Goal: Check status: Check status

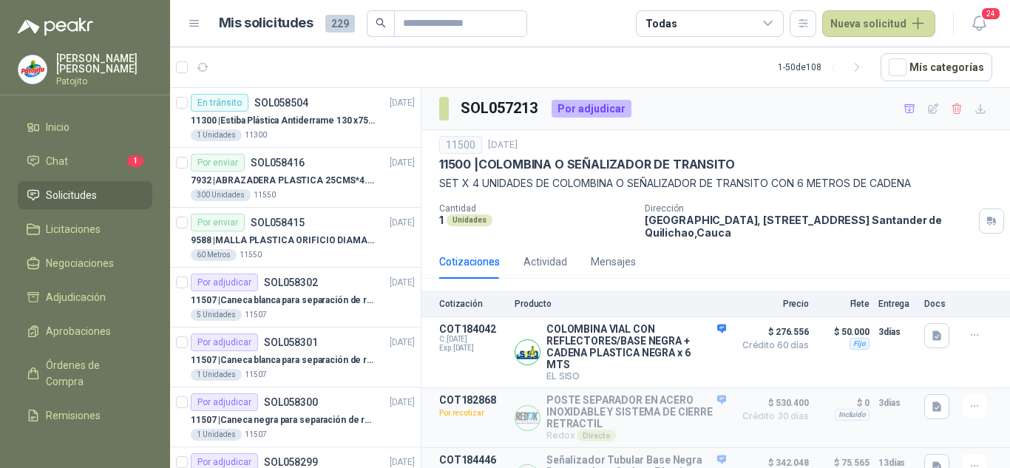
scroll to position [41, 0]
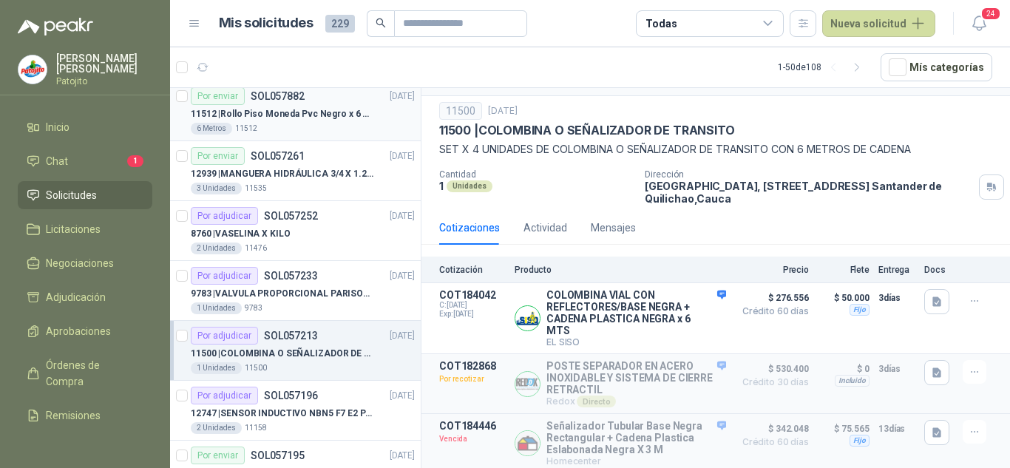
click at [322, 132] on div "6 Metros 11512" at bounding box center [303, 129] width 224 height 12
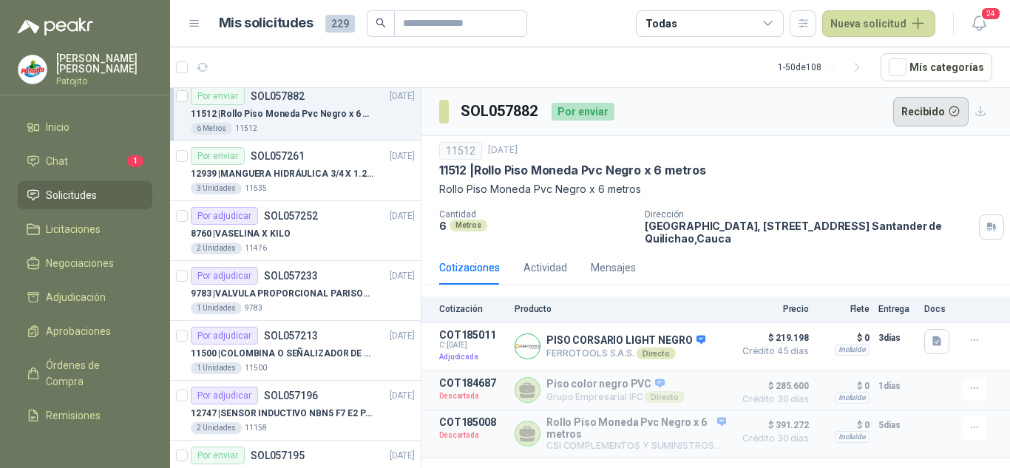
click at [931, 108] on button "Recibido" at bounding box center [932, 112] width 76 height 30
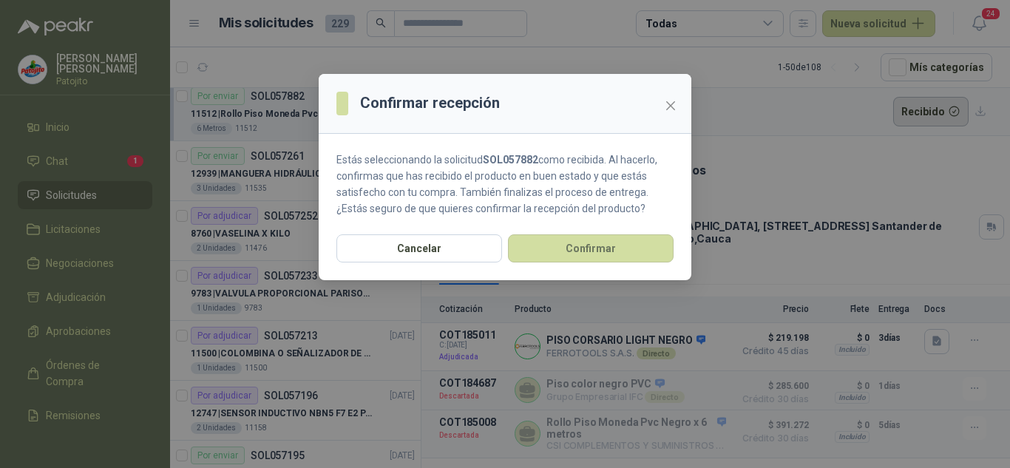
click at [931, 108] on div "Confirmar recepción Estás seleccionando la solicitud SOL057882 como recibida. A…" at bounding box center [505, 234] width 1010 height 468
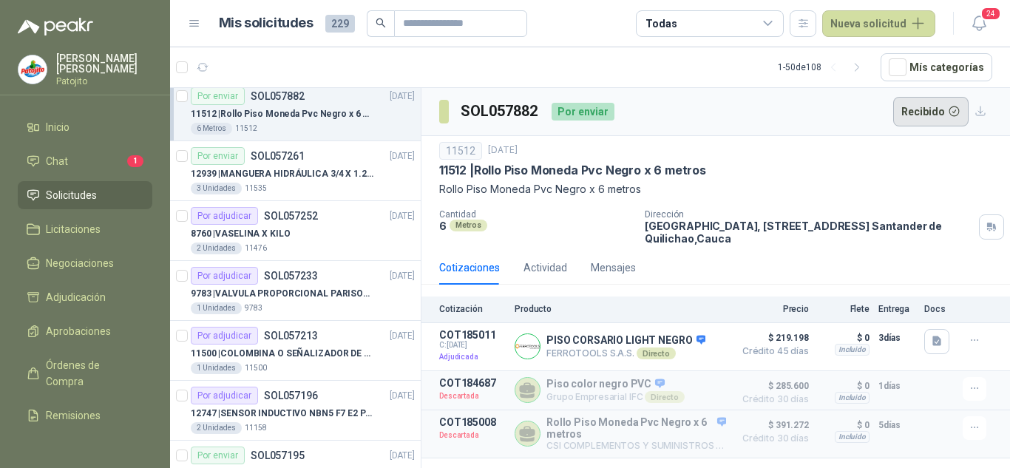
click at [931, 108] on button "Recibido" at bounding box center [932, 112] width 76 height 30
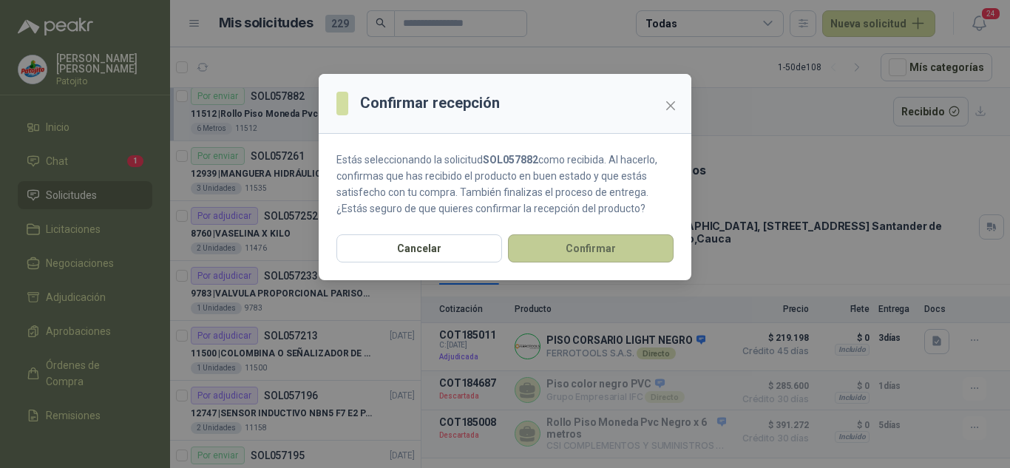
click at [567, 247] on button "Confirmar" at bounding box center [591, 248] width 166 height 28
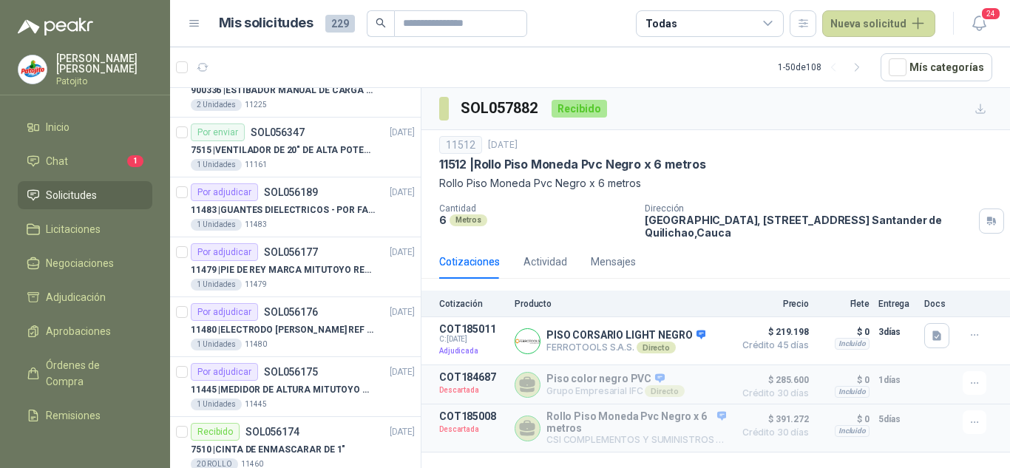
scroll to position [2312, 0]
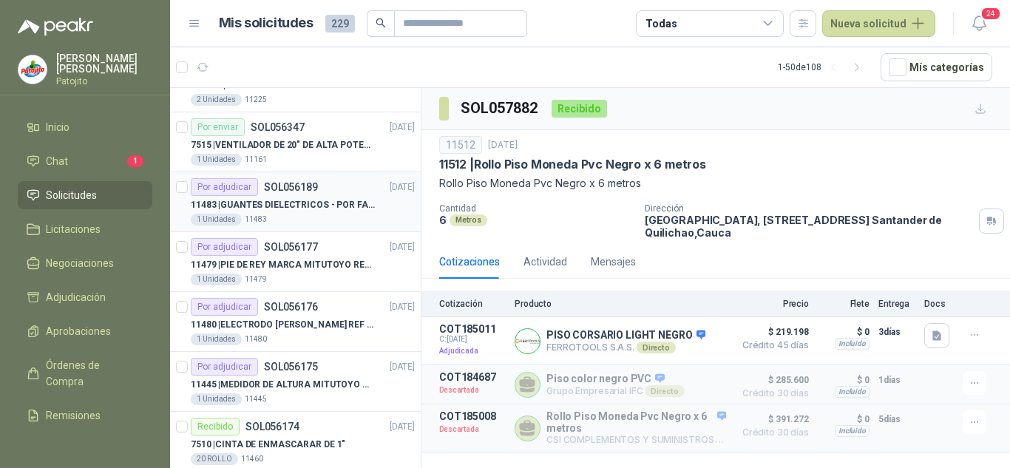
click at [349, 201] on p "11483 | GUANTES DIELECTRICOS - POR FAVOR ADJUNTAR SU FICHA TECNICA" at bounding box center [283, 205] width 184 height 14
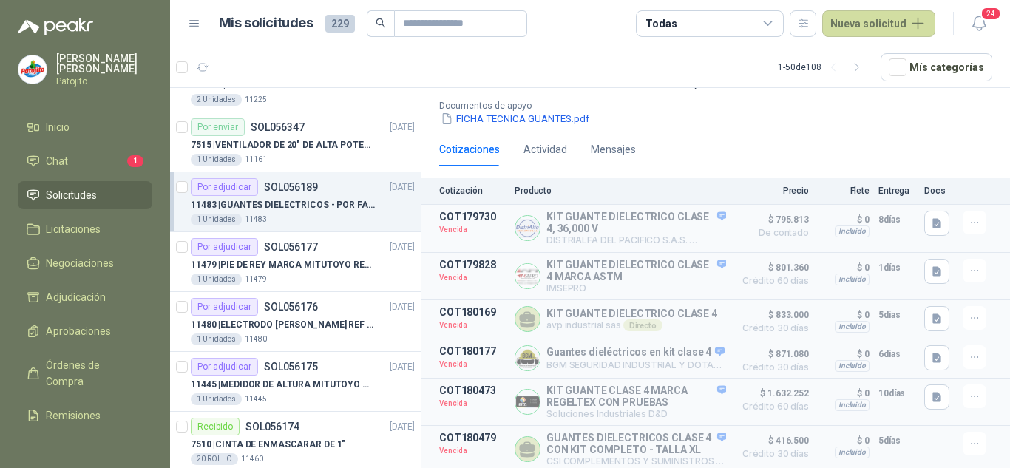
scroll to position [180, 0]
click at [298, 328] on p "11480 | ELECTRODO [PERSON_NAME] REF HI1131B" at bounding box center [283, 325] width 184 height 14
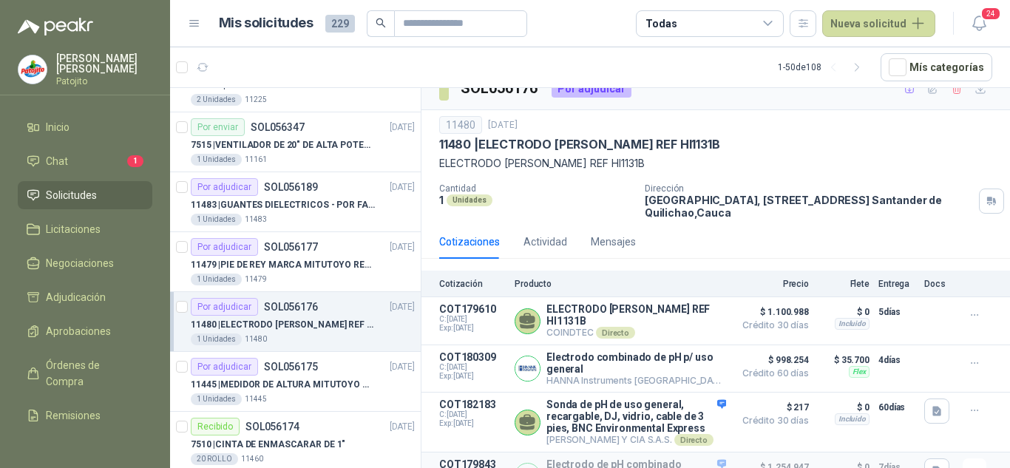
scroll to position [87, 0]
